Goal: Information Seeking & Learning: Learn about a topic

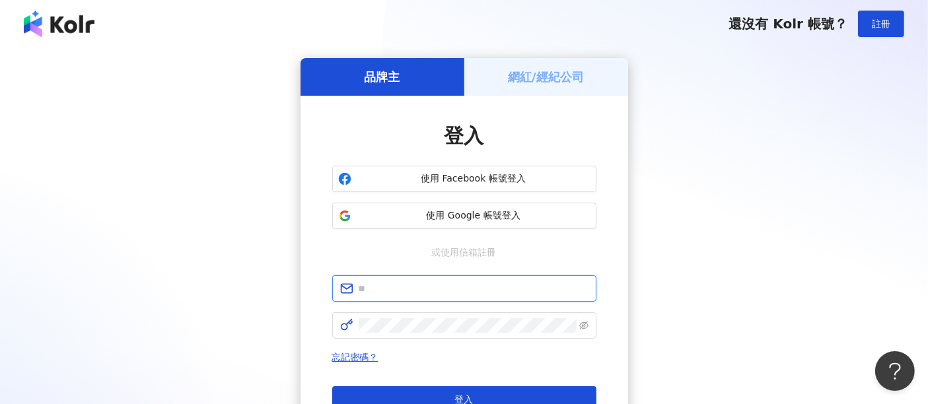
click at [504, 285] on input "text" at bounding box center [474, 289] width 230 height 15
type input "**********"
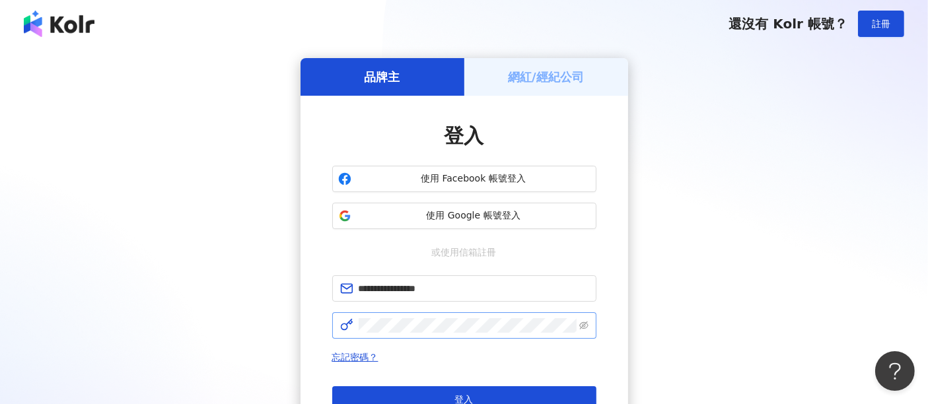
click at [441, 334] on span at bounding box center [464, 326] width 264 height 26
click button "登入" at bounding box center [464, 400] width 264 height 26
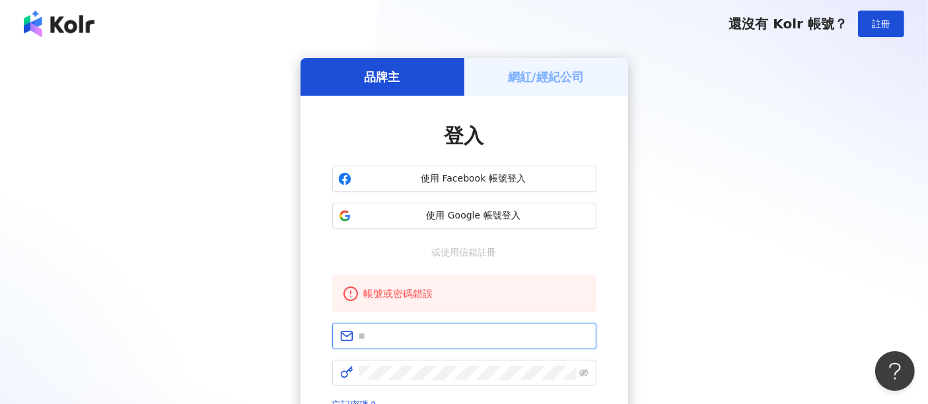
click at [424, 330] on input "text" at bounding box center [474, 336] width 230 height 15
type input "**********"
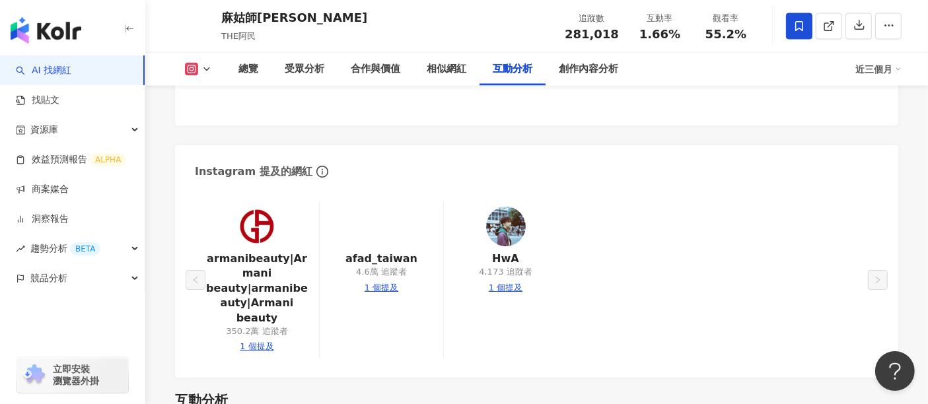
scroll to position [2737, 0]
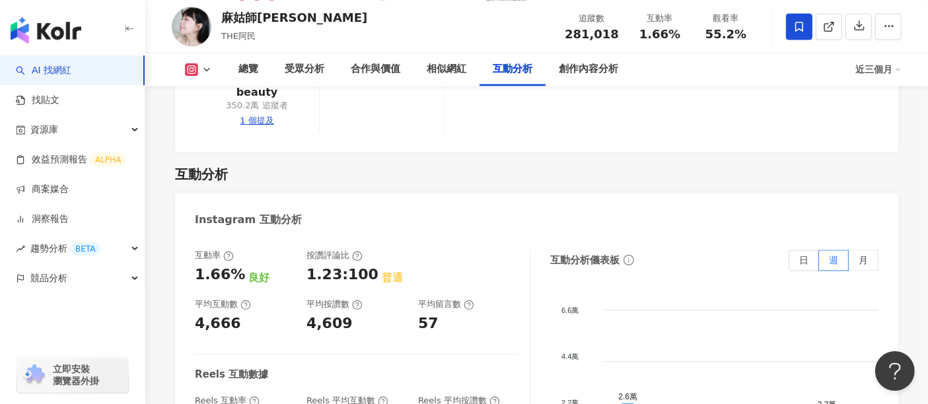
click at [909, 170] on div "總覽 最後更新日期：2025/8/17 近三個月 Instagram 網紅基本資料 性別 女 主要語言 繁體中文 93.1% 網紅類型 彩妝 · 感情 · 日…" at bounding box center [536, 6] width 783 height 4966
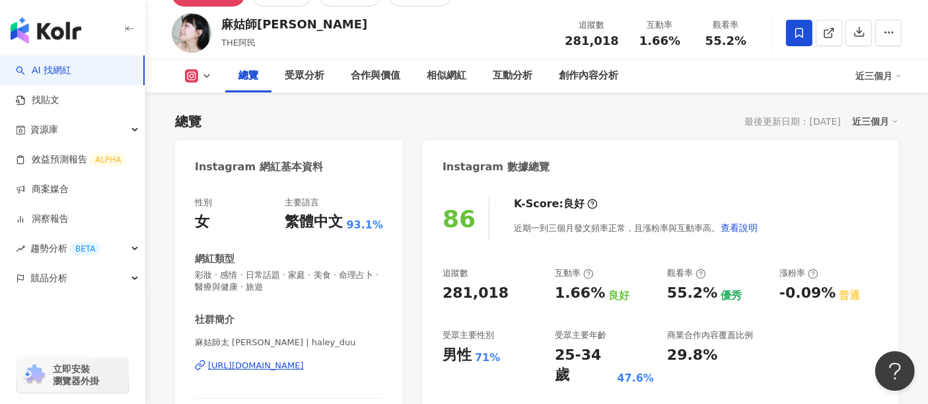
scroll to position [0, 0]
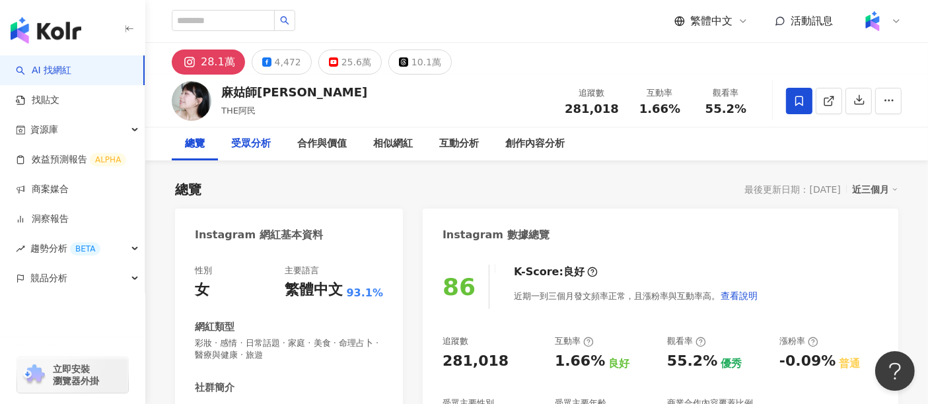
click at [261, 142] on div "受眾分析" at bounding box center [251, 144] width 40 height 16
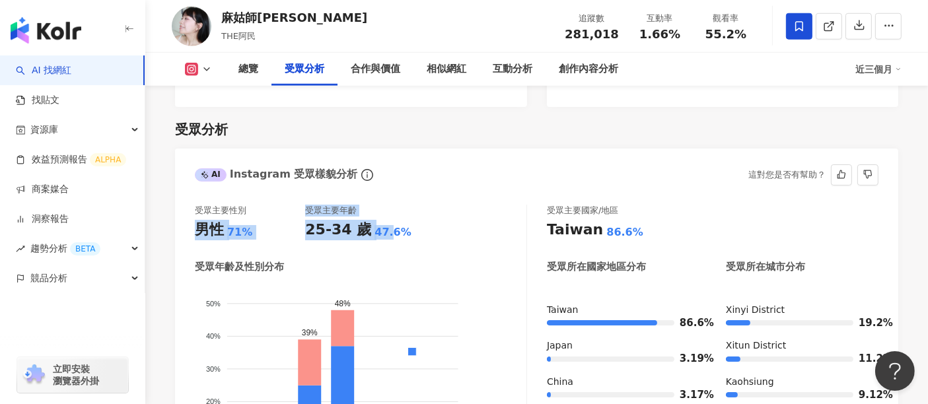
drag, startPoint x: 193, startPoint y: 213, endPoint x: 385, endPoint y: 217, distance: 191.7
click at [381, 215] on div "受眾主要性別 男性 71% 受眾主要年齡 25-34 歲 47.6% 受眾年齡及性別分布 男性 女性 50% 50% 40% 40% 30% 30% 20% …" at bounding box center [537, 356] width 724 height 328
click at [443, 225] on div "受眾主要性別 男性 71% 受眾主要年齡 25-34 歲 47.6% 受眾年齡及性別分布 男性 女性 50% 50% 40% 40% 30% 30% 20% …" at bounding box center [361, 352] width 332 height 295
drag, startPoint x: 426, startPoint y: 213, endPoint x: 190, endPoint y: 192, distance: 236.9
click at [190, 192] on div "受眾主要性別 男性 71% 受眾主要年齡 25-34 歲 47.6% 受眾年齡及性別分布 男性 女性 50% 50% 40% 40% 30% 30% 20% …" at bounding box center [537, 356] width 724 height 328
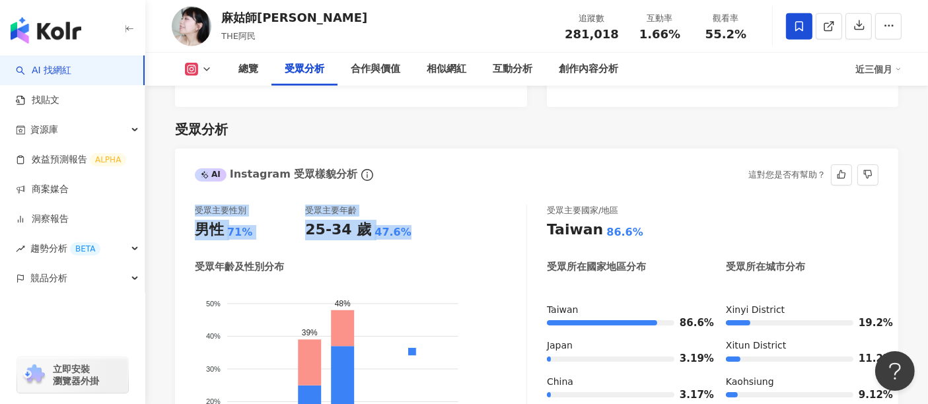
copy div "受眾主要性別 男性 71% 受眾主要年齡 25-34 歲 47.6%"
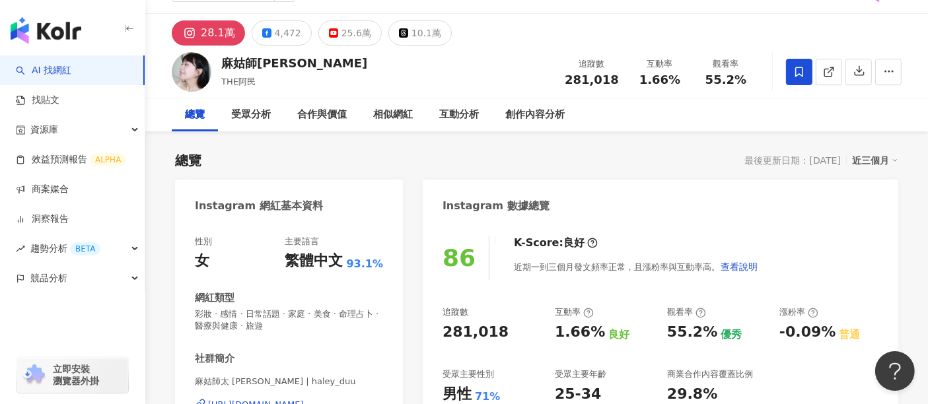
scroll to position [0, 0]
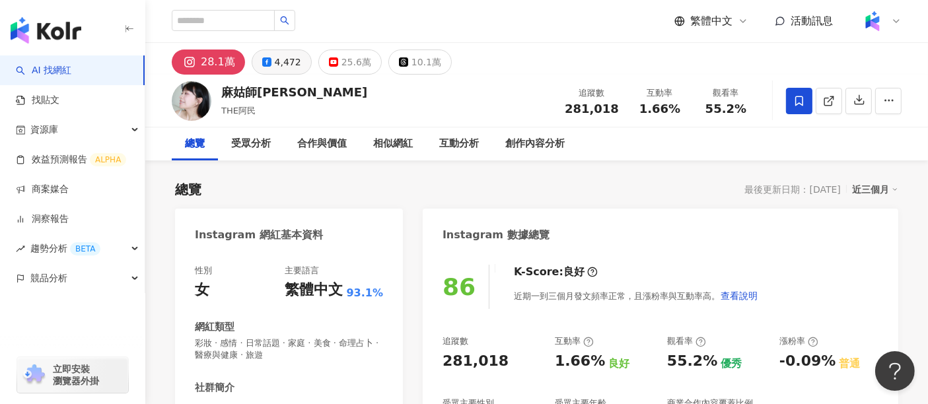
click at [289, 63] on div "4,472" at bounding box center [288, 62] width 26 height 19
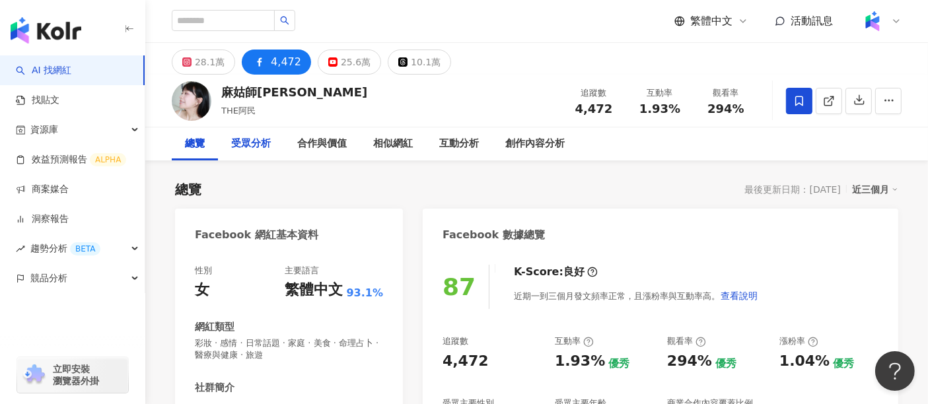
click at [254, 140] on div "受眾分析" at bounding box center [251, 144] width 40 height 16
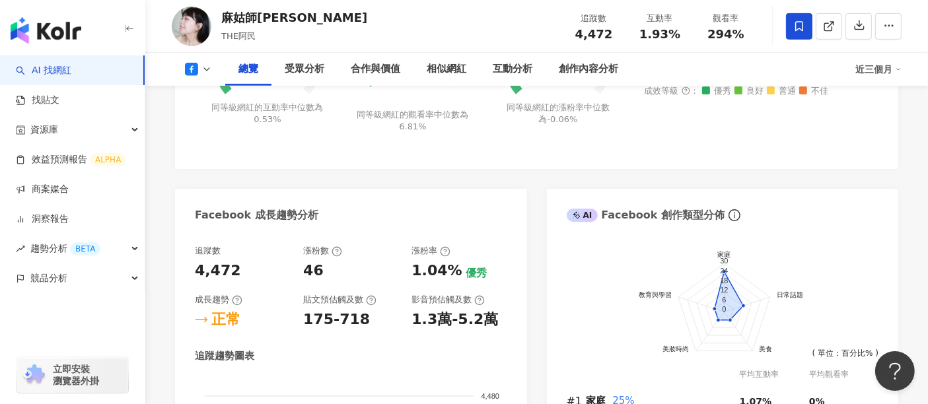
scroll to position [455, 0]
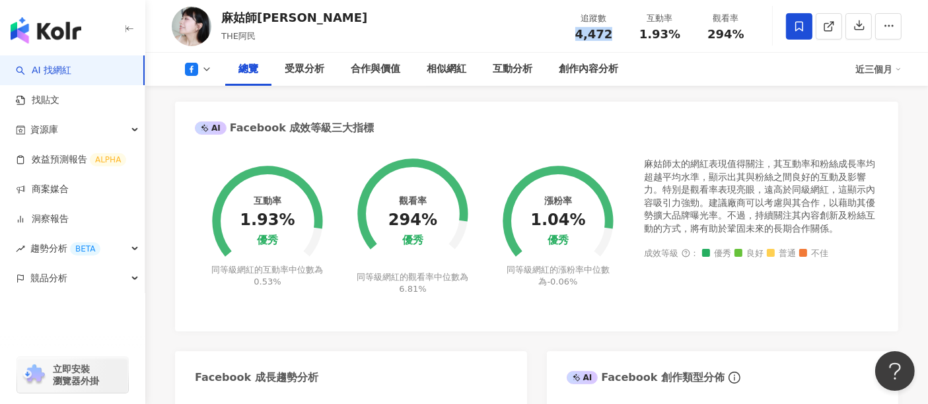
drag, startPoint x: 612, startPoint y: 40, endPoint x: 578, endPoint y: 40, distance: 33.7
click at [578, 40] on div "追蹤數 4,472 互動率 1.93% 觀看率 294%" at bounding box center [660, 26] width 198 height 39
copy span "4,472"
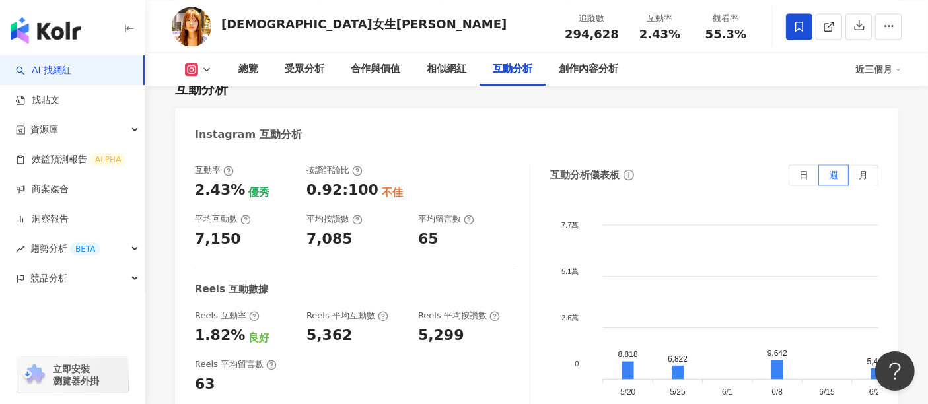
scroll to position [2668, 0]
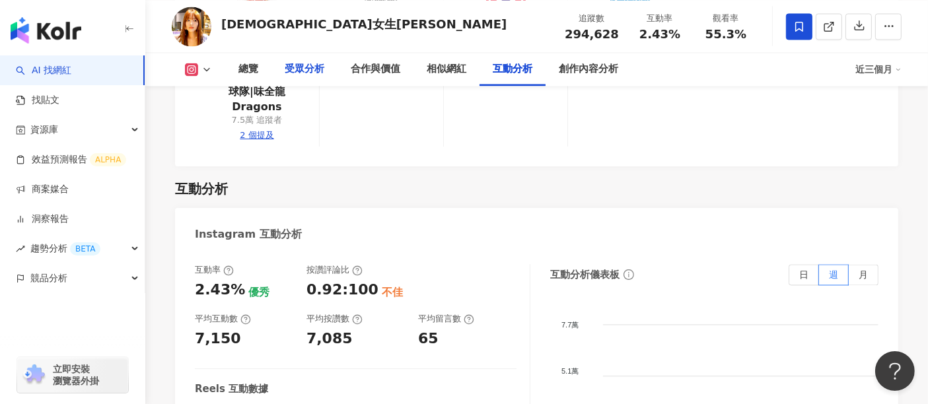
click at [297, 77] on div "受眾分析" at bounding box center [305, 69] width 66 height 33
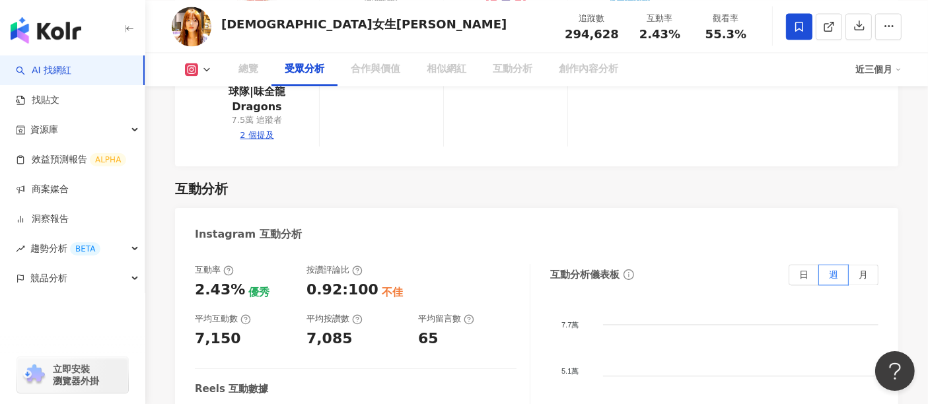
scroll to position [1140, 0]
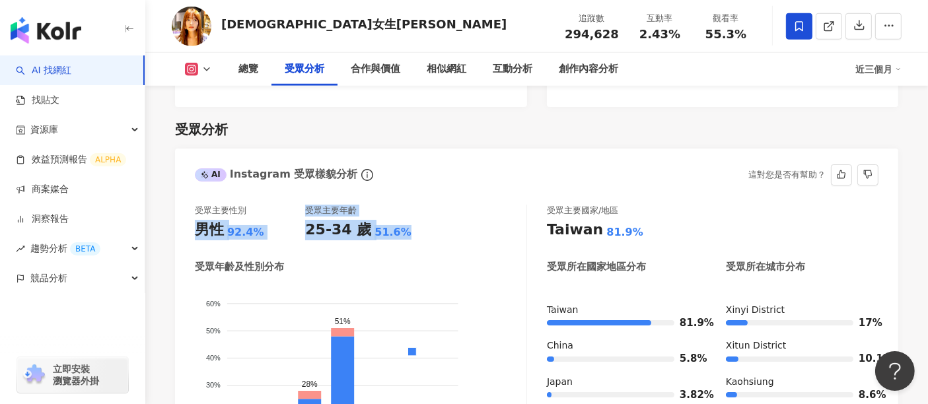
drag, startPoint x: 196, startPoint y: 206, endPoint x: 401, endPoint y: 212, distance: 204.9
click at [401, 212] on div "受眾主要性別 男性 92.4% 受眾主要年齡 25-34 歲 51.6%" at bounding box center [361, 223] width 332 height 36
copy div "男性 92.4% 受眾主要年齡 25-34 歲 51.6%"
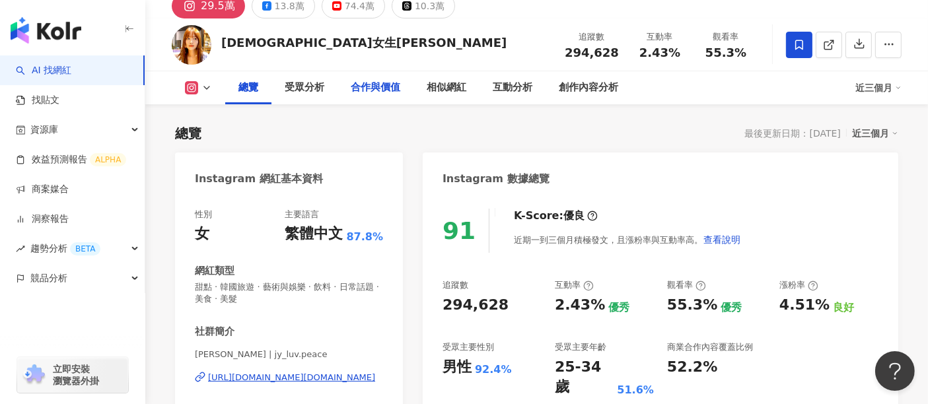
scroll to position [0, 0]
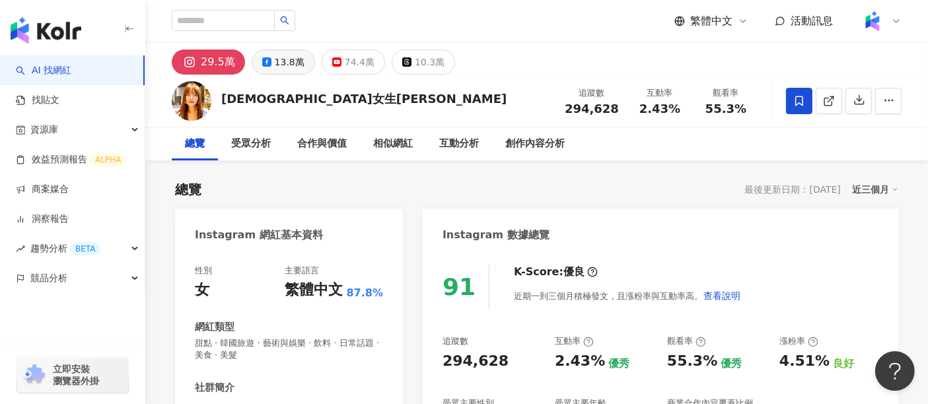
click at [288, 62] on div "13.8萬" at bounding box center [290, 62] width 30 height 19
click at [260, 148] on div "受眾分析" at bounding box center [251, 144] width 40 height 16
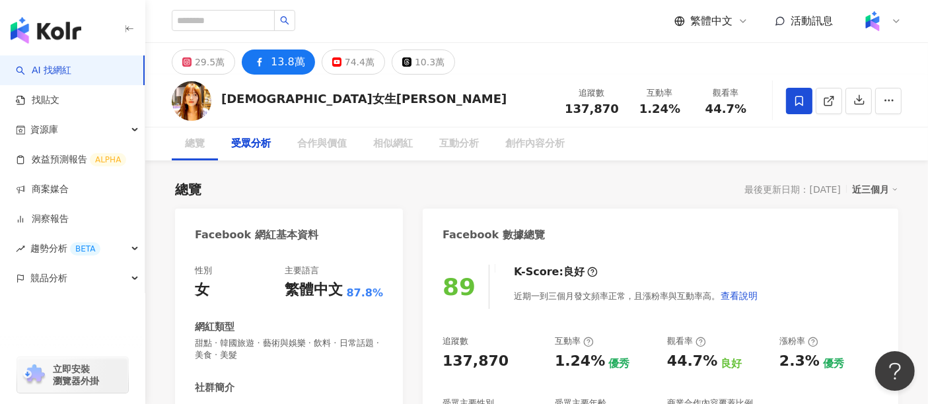
scroll to position [1128, 0]
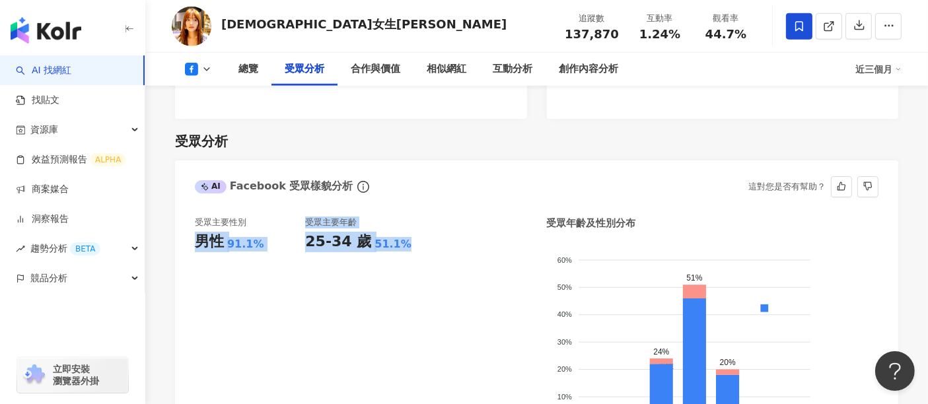
click at [398, 217] on div "受眾主要性別 男性 91.1% 受眾主要年齡 25-34 歲 51.1%" at bounding box center [361, 337] width 332 height 240
copy div "男性 91.1% 受眾主要年齡 25-34 歲 51.1%"
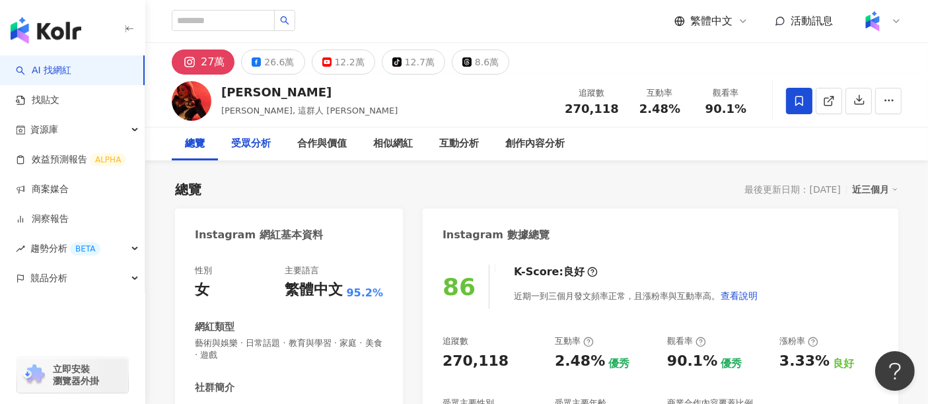
click at [246, 150] on div "受眾分析" at bounding box center [251, 144] width 40 height 16
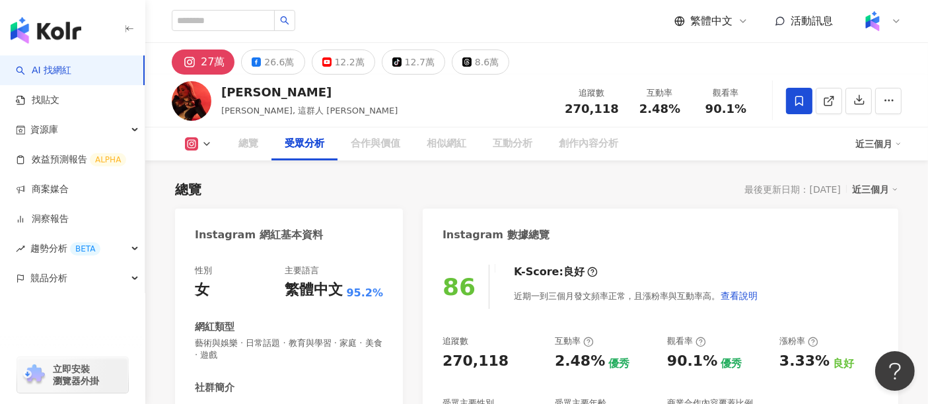
scroll to position [1140, 0]
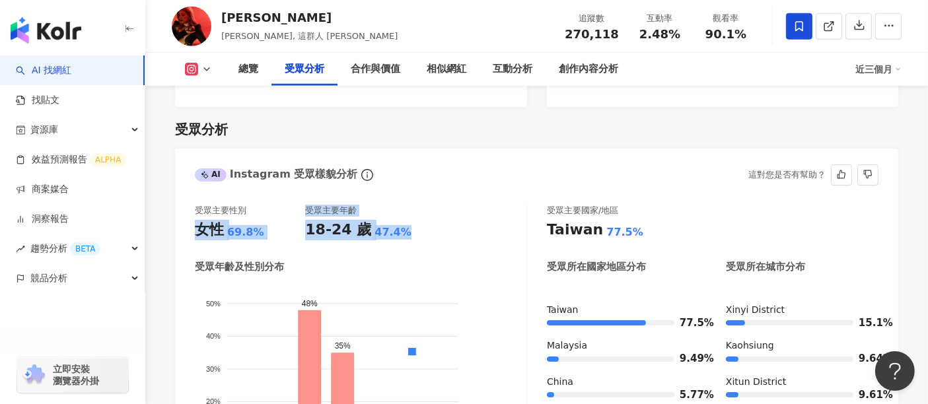
drag, startPoint x: 196, startPoint y: 208, endPoint x: 397, endPoint y: 212, distance: 200.9
click at [397, 212] on div "受眾主要性別 女性 69.8% 受眾主要年齡 18-24 歲 47.4%" at bounding box center [361, 223] width 332 height 36
copy div "女性 69.8% 受眾主要年齡 18-24 歲 47.4%"
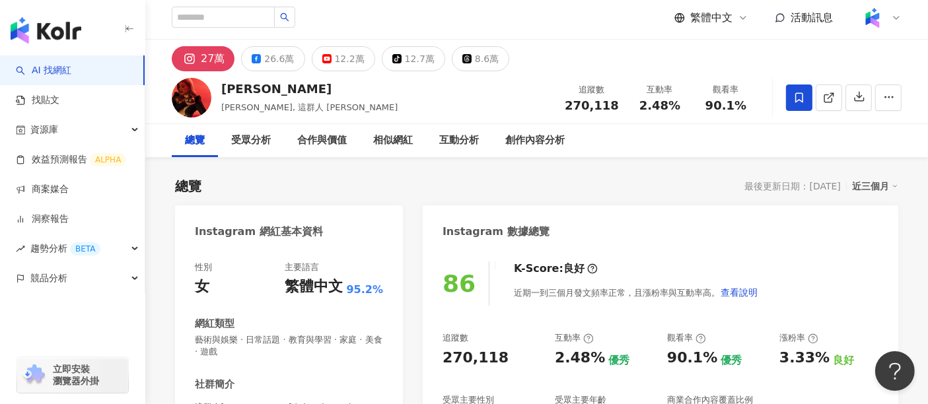
scroll to position [0, 0]
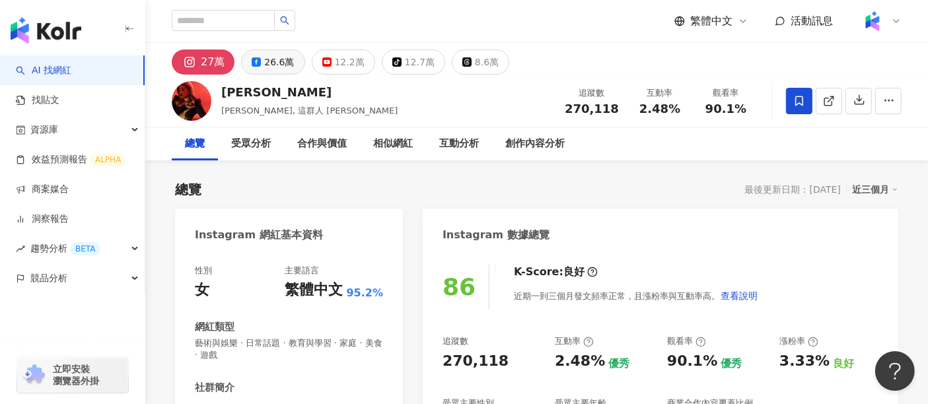
click at [264, 70] on div "26.6萬" at bounding box center [279, 62] width 30 height 19
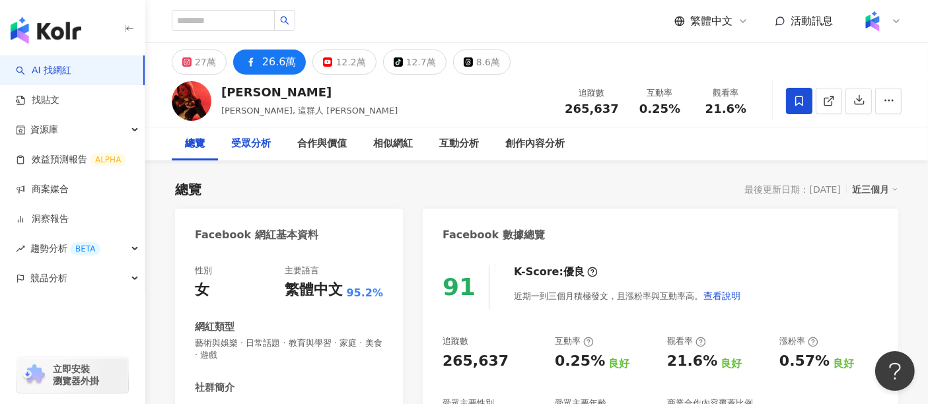
click at [256, 145] on div "受眾分析" at bounding box center [251, 144] width 40 height 16
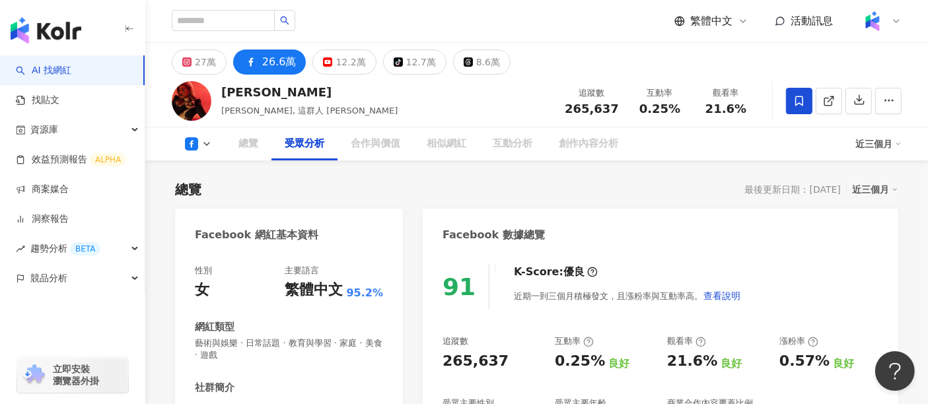
scroll to position [1140, 0]
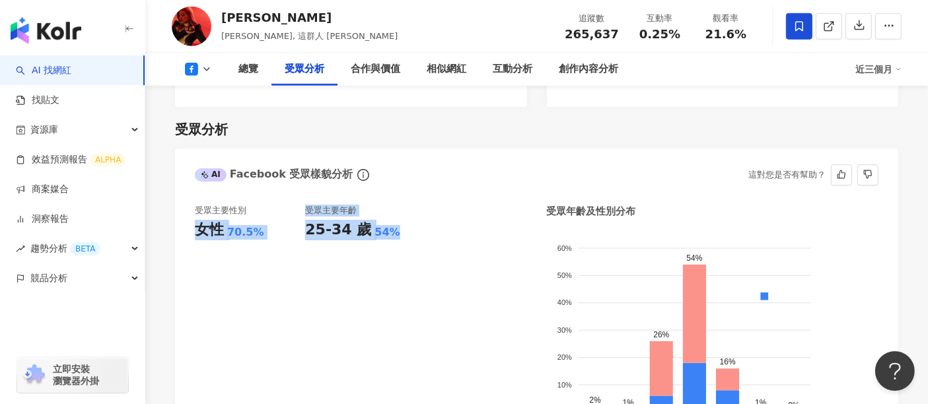
drag, startPoint x: 303, startPoint y: 204, endPoint x: 389, endPoint y: 206, distance: 85.9
click at [389, 206] on div "受眾主要性別 女性 70.5% 受眾主要年齡 25-34 歲 54%" at bounding box center [361, 325] width 332 height 240
copy div "女性 70.5% 受眾主要年齡 25-34 歲 54%"
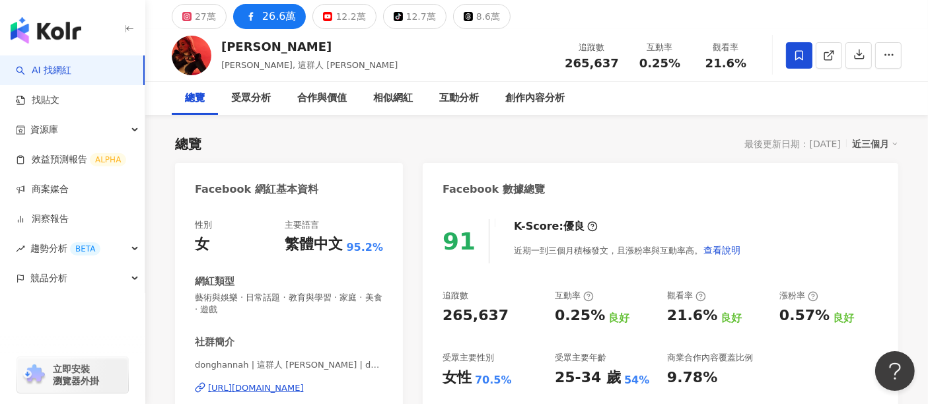
scroll to position [0, 0]
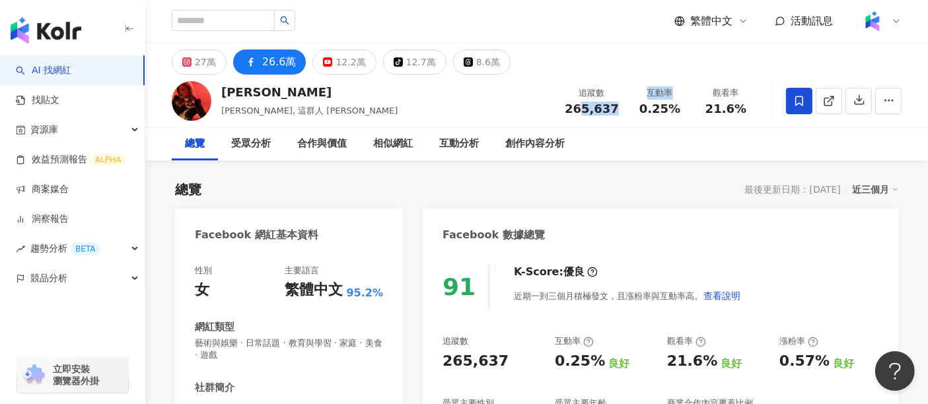
drag, startPoint x: 630, startPoint y: 108, endPoint x: 584, endPoint y: 110, distance: 47.0
click at [584, 110] on div "追蹤數 265,637 互動率 0.25% 觀看率 21.6%" at bounding box center [658, 100] width 202 height 39
click at [583, 111] on span "265,637" at bounding box center [592, 109] width 54 height 14
drag, startPoint x: 566, startPoint y: 108, endPoint x: 616, endPoint y: 106, distance: 50.3
click at [616, 106] on div "追蹤數 265,637" at bounding box center [592, 101] width 70 height 28
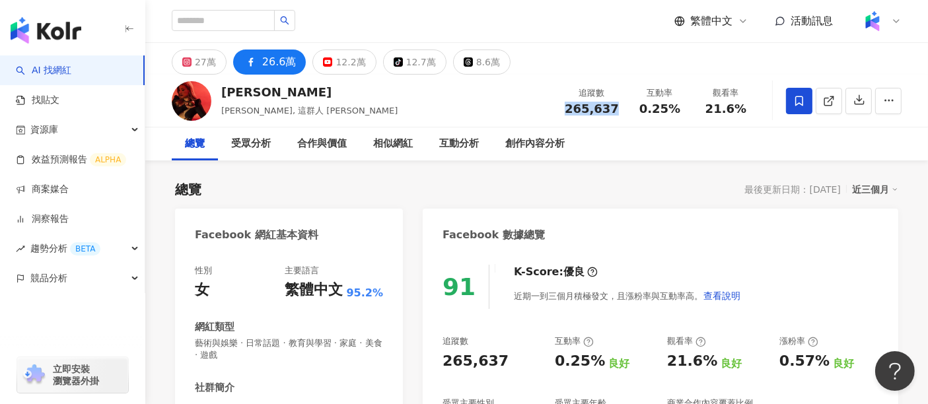
copy span "265,637"
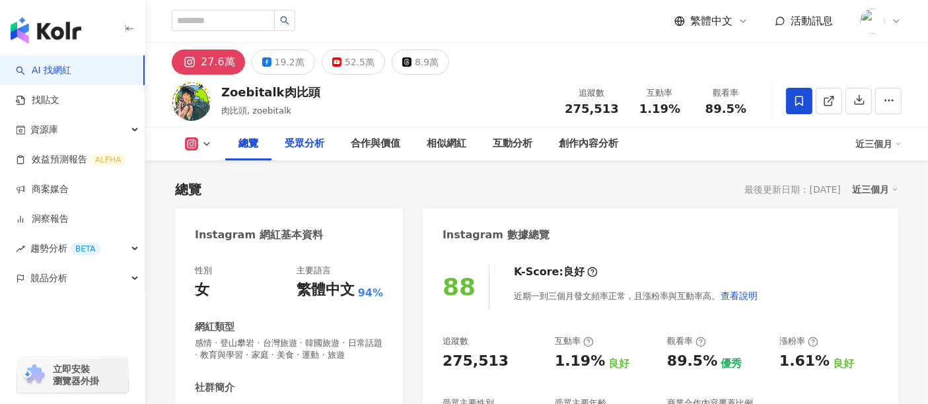
click at [305, 144] on div "受眾分析" at bounding box center [305, 144] width 40 height 16
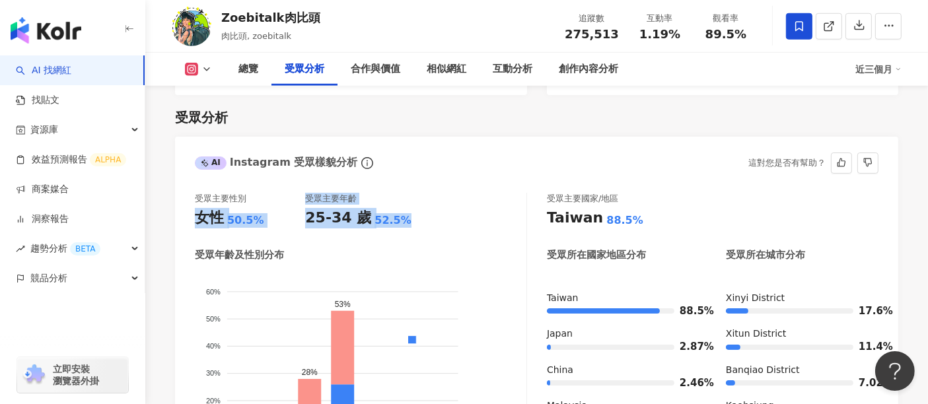
drag, startPoint x: 199, startPoint y: 208, endPoint x: 397, endPoint y: 210, distance: 197.6
click at [397, 210] on div "受眾主要性別 女性 50.5% 受眾主要年齡 25-34 歲 52.5%" at bounding box center [361, 211] width 332 height 36
copy div "女性 50.5% 受眾主要年齡 25-34 歲 52.5%"
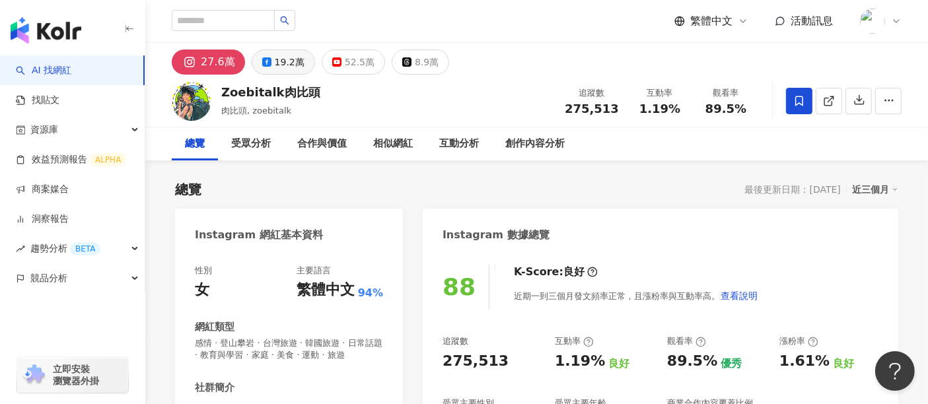
click at [284, 56] on div "19.2萬" at bounding box center [290, 62] width 30 height 19
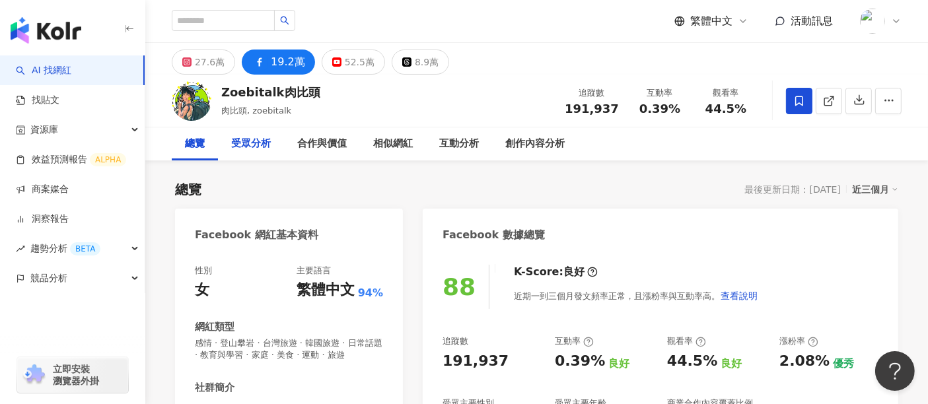
click at [236, 142] on div "受眾分析" at bounding box center [251, 144] width 40 height 16
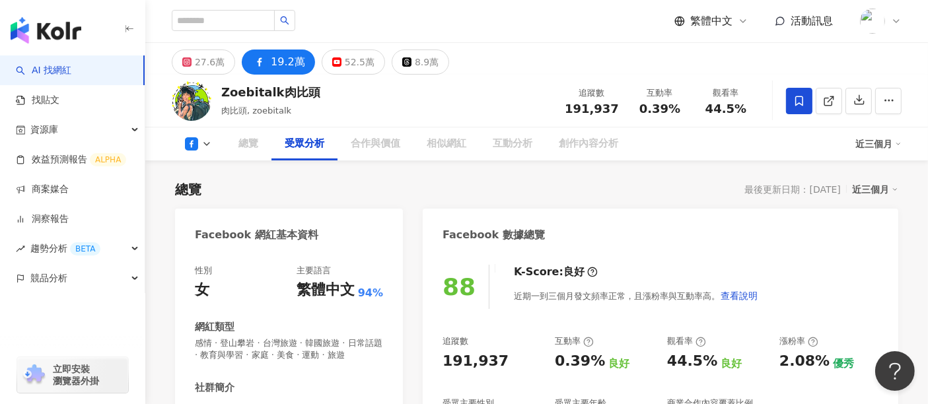
scroll to position [1152, 0]
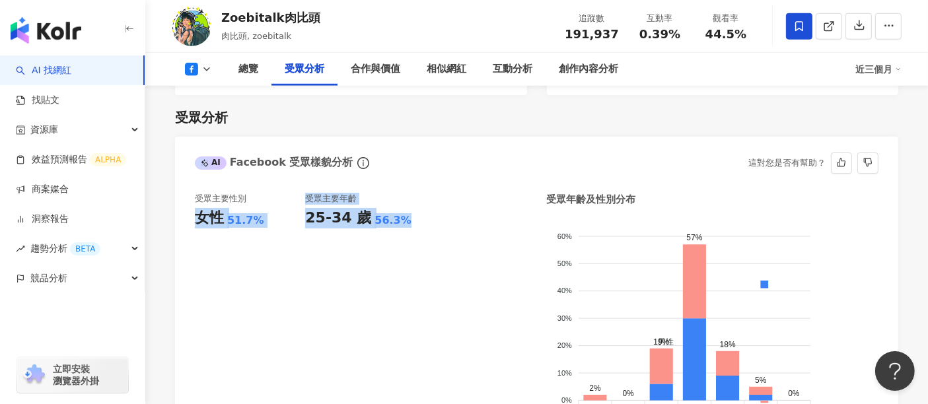
drag, startPoint x: 198, startPoint y: 214, endPoint x: 397, endPoint y: 210, distance: 199.6
click at [397, 210] on div "受眾主要性別 女性 51.7% 受眾主要年齡 25-34 歲 56.3%" at bounding box center [361, 313] width 332 height 240
copy div "女性 51.7% 受眾主要年齡 25-34 歲 56.3%"
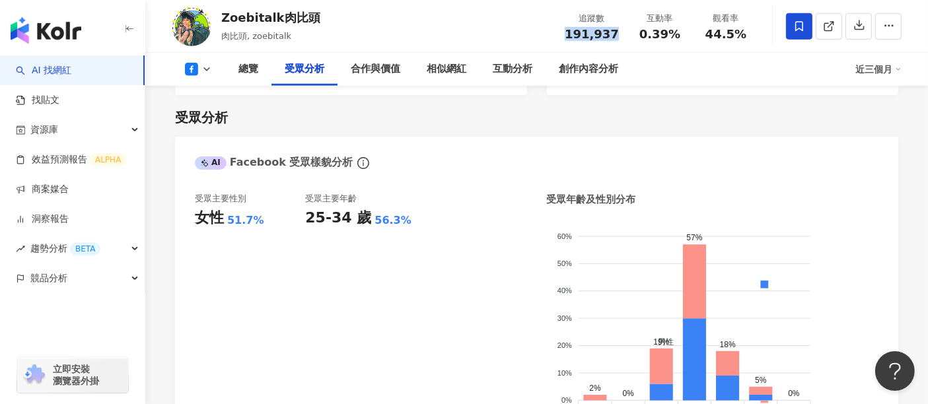
drag, startPoint x: 619, startPoint y: 36, endPoint x: 572, endPoint y: 36, distance: 46.9
click at [572, 36] on div "191,937" at bounding box center [592, 34] width 54 height 13
copy span "191,937"
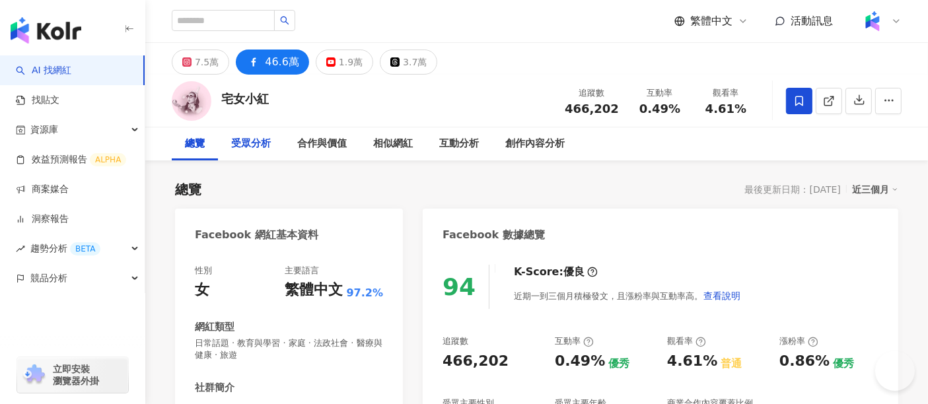
click at [254, 143] on div "受眾分析" at bounding box center [251, 144] width 40 height 16
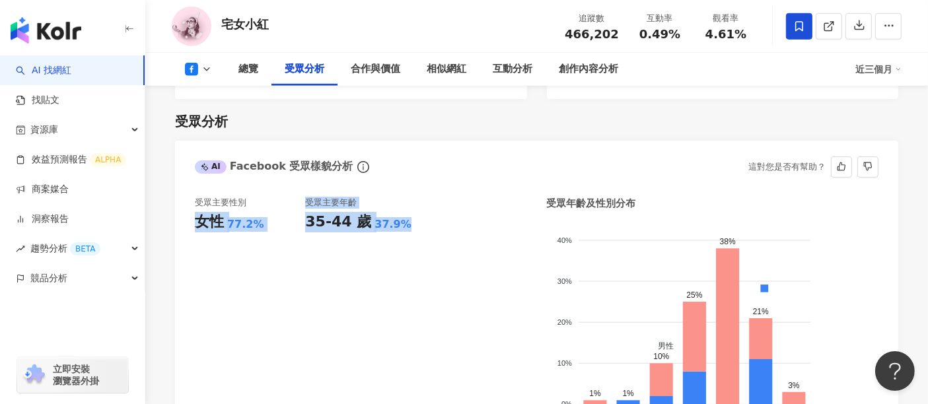
drag, startPoint x: 202, startPoint y: 211, endPoint x: 397, endPoint y: 210, distance: 195.6
click at [397, 210] on div "受眾主要性別 女性 77.2% 受眾主要年齡 35-44 歲 37.9%" at bounding box center [361, 317] width 332 height 240
copy div "女性 77.2% 受眾主要年齡 35-44 歲 37.9%"
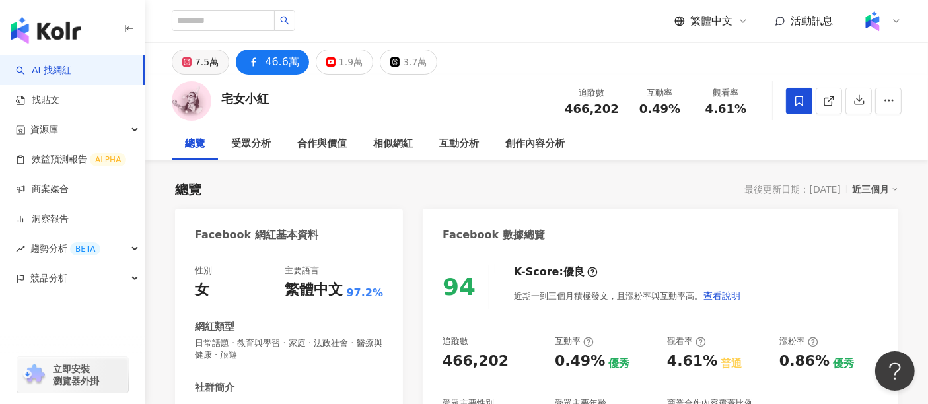
click at [206, 63] on div "7.5萬" at bounding box center [207, 62] width 24 height 19
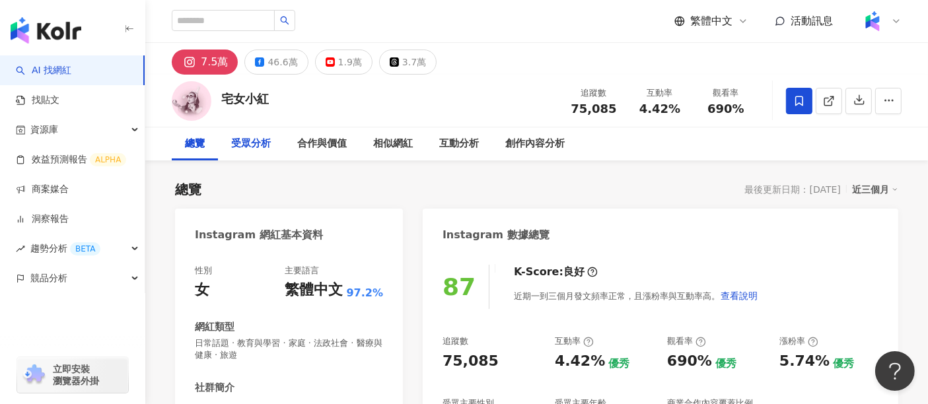
click at [248, 142] on div "受眾分析" at bounding box center [251, 144] width 40 height 16
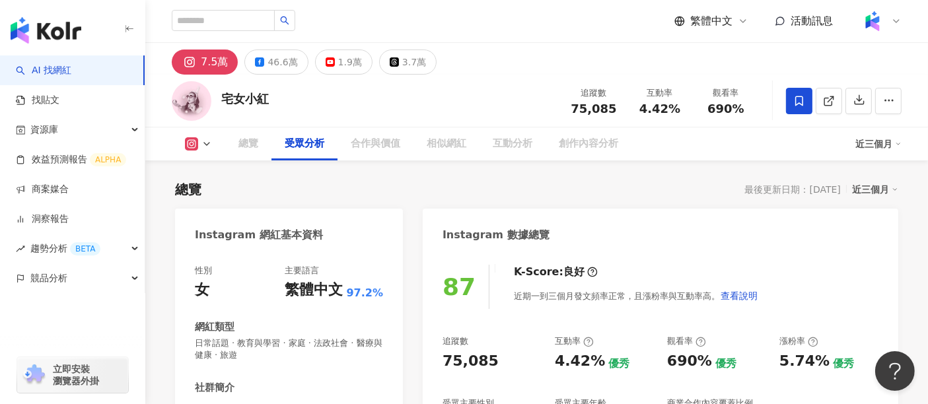
scroll to position [1160, 0]
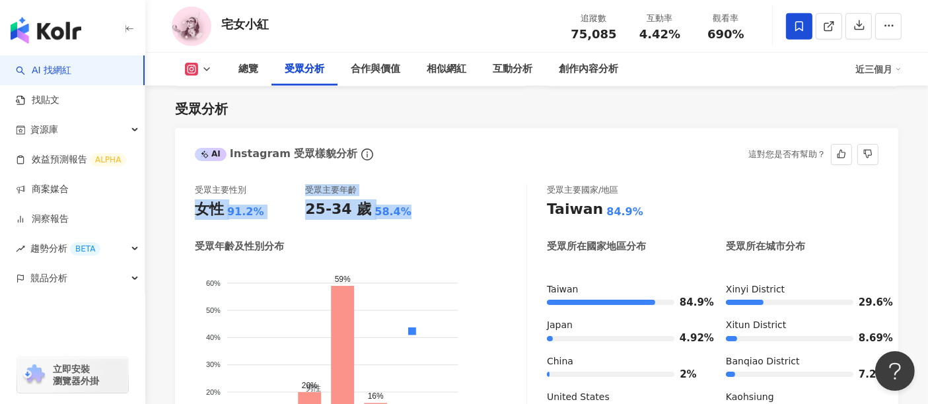
drag, startPoint x: 202, startPoint y: 208, endPoint x: 395, endPoint y: 212, distance: 193.0
click at [395, 212] on div "受眾主要性別 女性 91.2% 受眾主要年齡 25-34 歲 58.4%" at bounding box center [361, 202] width 332 height 36
copy div "女性 91.2% 受眾主要年齡 25-34 歲 58.4%"
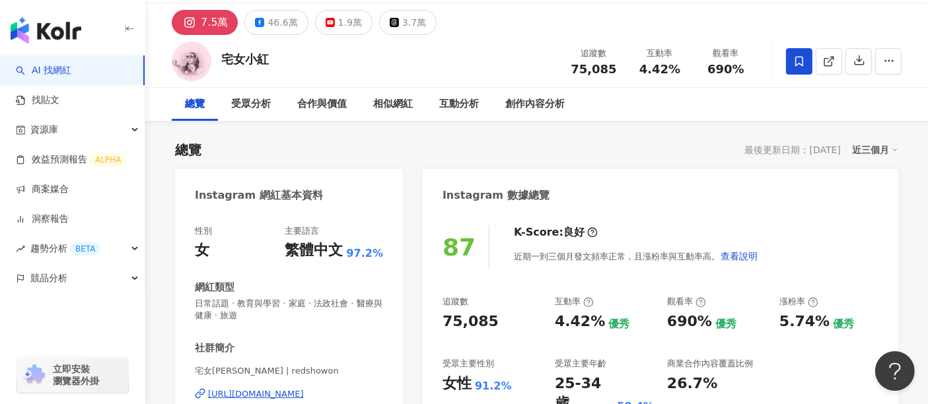
scroll to position [0, 0]
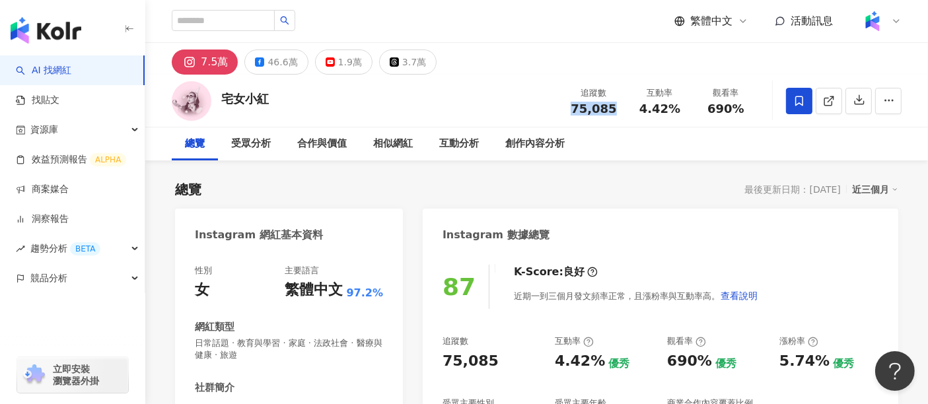
drag, startPoint x: 615, startPoint y: 109, endPoint x: 572, endPoint y: 108, distance: 43.6
click at [572, 108] on div "追蹤數 75,085" at bounding box center [594, 101] width 66 height 28
copy span "75,085"
click at [262, 62] on icon at bounding box center [259, 61] width 9 height 9
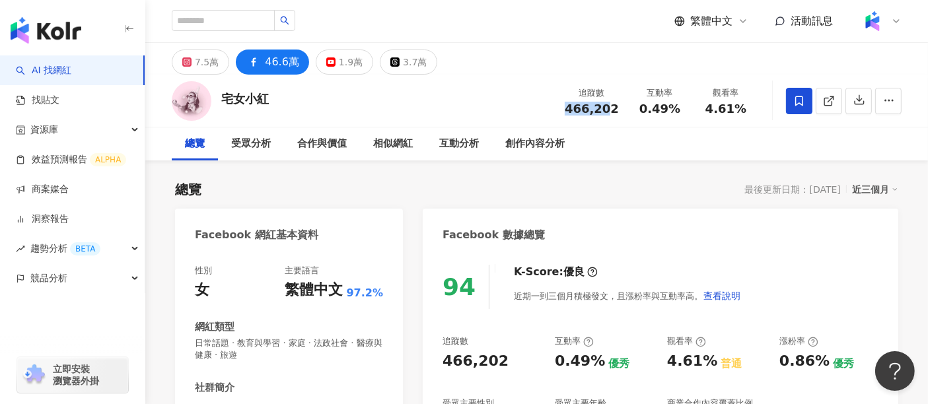
drag, startPoint x: 596, startPoint y: 113, endPoint x: 572, endPoint y: 113, distance: 23.8
click at [572, 113] on div "追蹤數 466,202 互動率 0.49% 觀看率 4.61%" at bounding box center [658, 100] width 202 height 39
click at [572, 113] on span "466,202" at bounding box center [592, 109] width 54 height 14
drag, startPoint x: 572, startPoint y: 110, endPoint x: 487, endPoint y: 4, distance: 135.4
click at [617, 107] on span "466,202" at bounding box center [592, 109] width 54 height 14
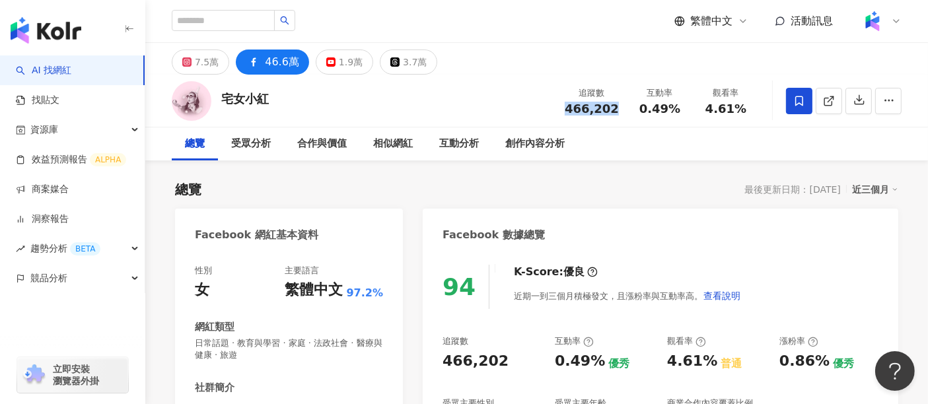
copy span "466,202"
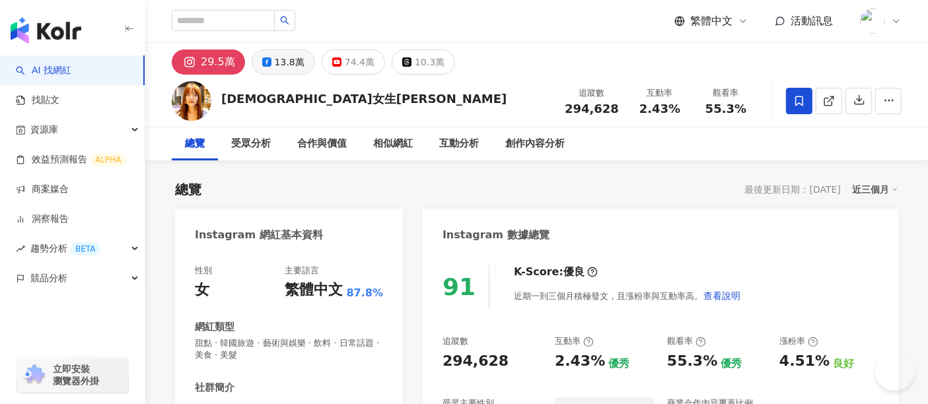
click at [287, 65] on div "13.8萬" at bounding box center [290, 62] width 30 height 19
click at [291, 65] on div "13.8萬" at bounding box center [290, 62] width 30 height 19
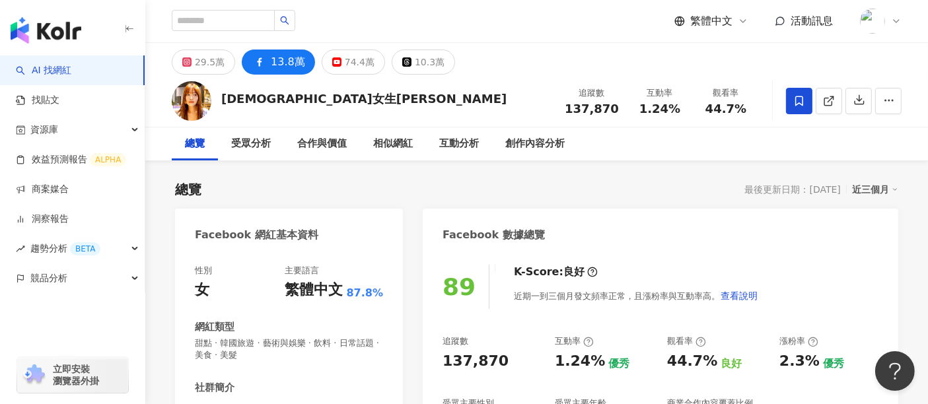
drag, startPoint x: 621, startPoint y: 115, endPoint x: 568, endPoint y: 113, distance: 52.9
click at [568, 113] on div "追蹤數 137,870 互動率 1.24% 觀看率 44.7%" at bounding box center [658, 100] width 202 height 39
